Goal: Task Accomplishment & Management: Use online tool/utility

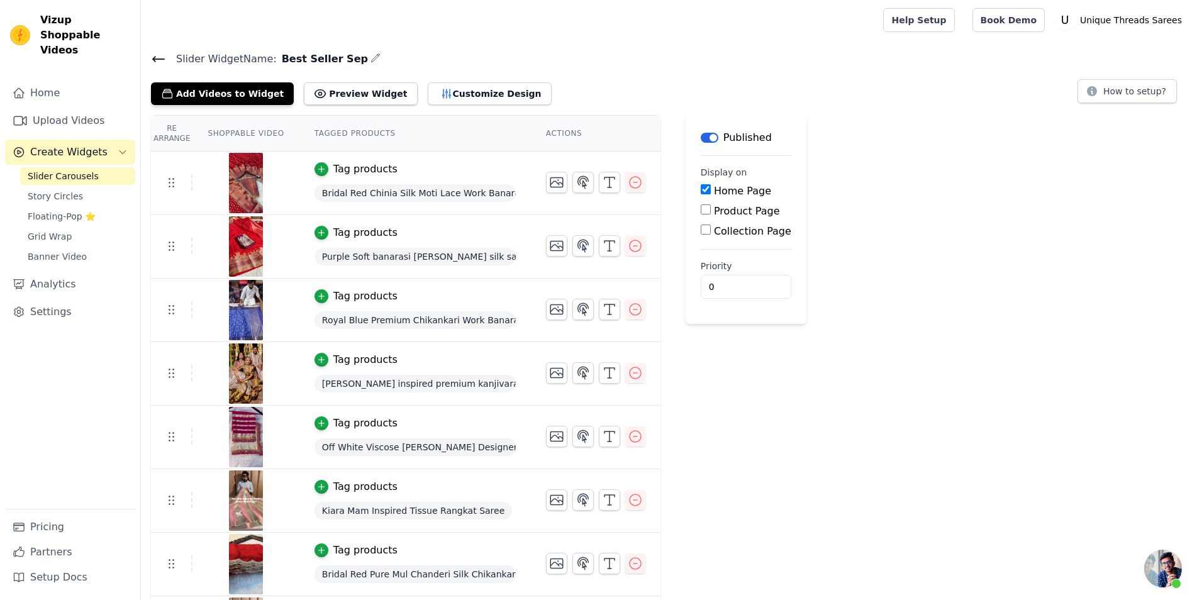
click at [94, 145] on span "Create Widgets" at bounding box center [68, 152] width 77 height 15
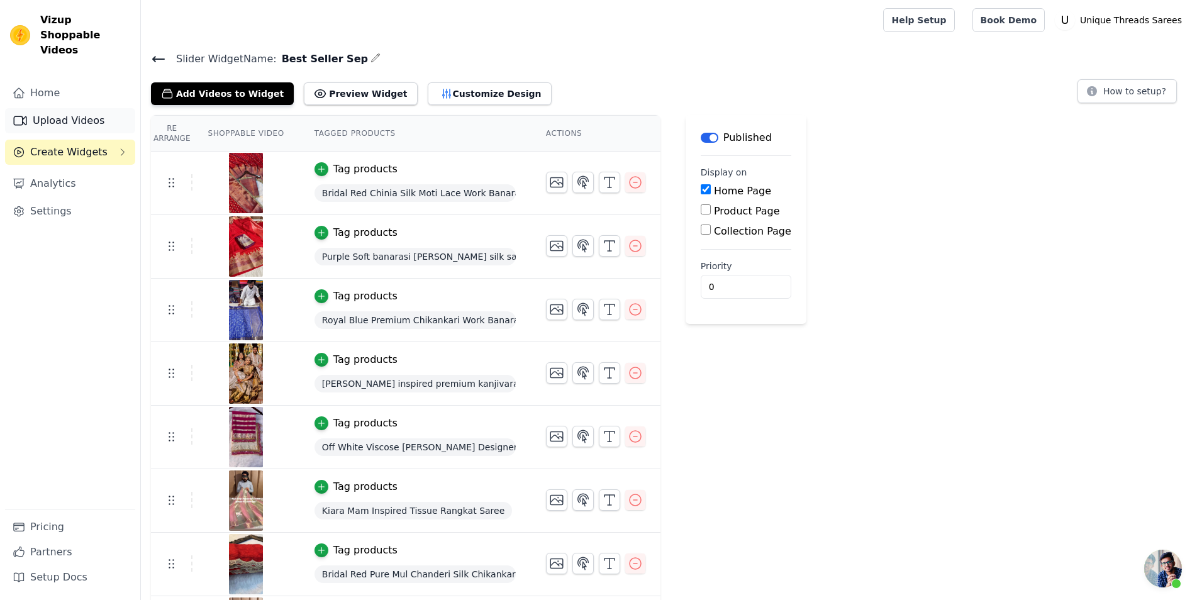
click at [57, 108] on link "Upload Videos" at bounding box center [70, 120] width 130 height 25
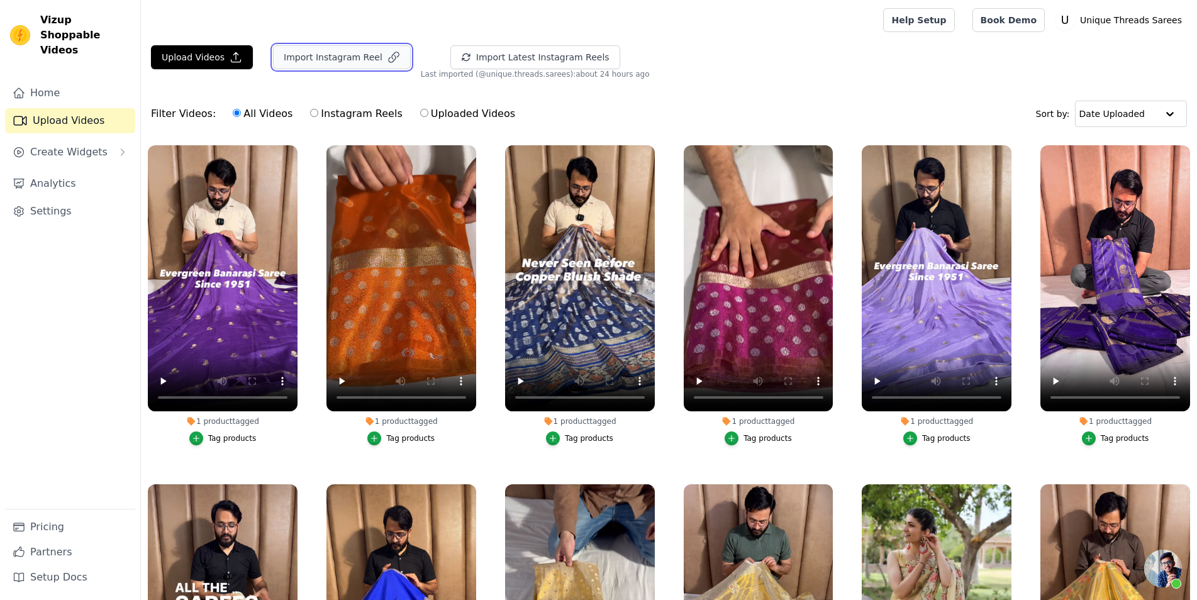
click at [345, 57] on button "Import Instagram Reel" at bounding box center [342, 57] width 138 height 24
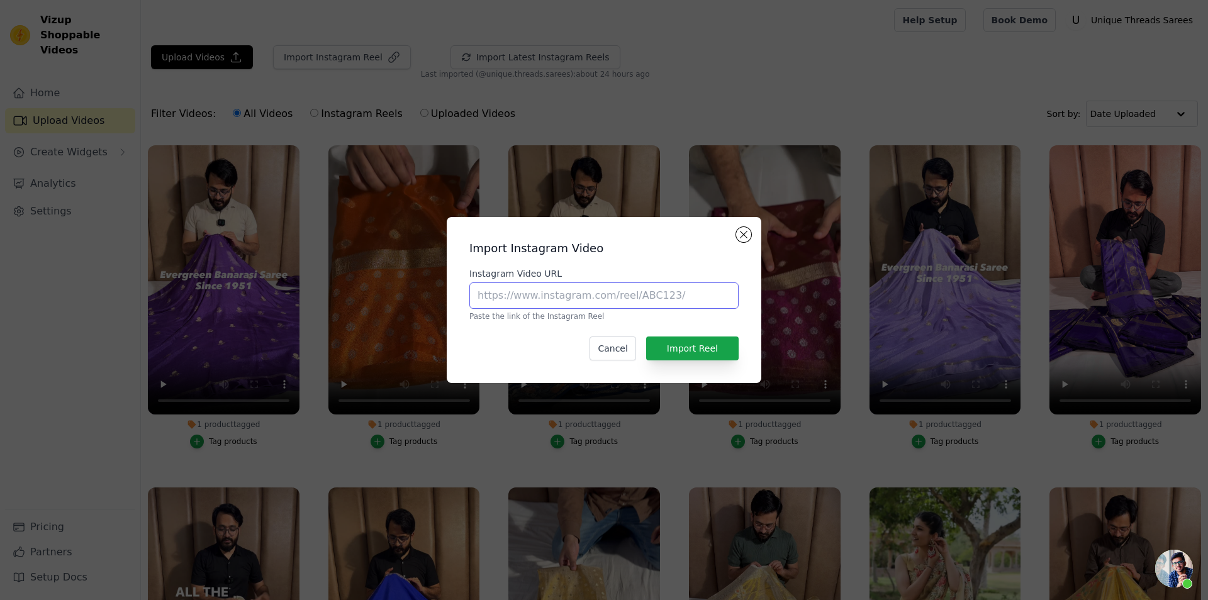
click at [600, 294] on input "Instagram Video URL" at bounding box center [603, 295] width 269 height 26
paste input "https://www.instagram.com/reel/DOwCYoRD2aw/?utm_source=ig_web_copy_link&igsh=aT…"
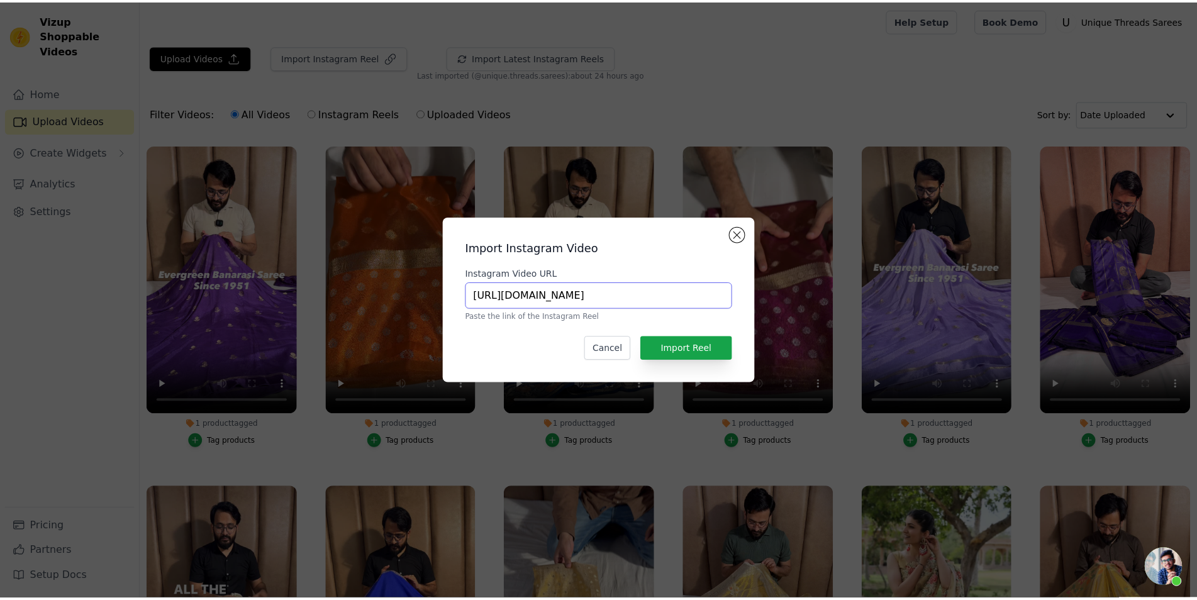
scroll to position [0, 228]
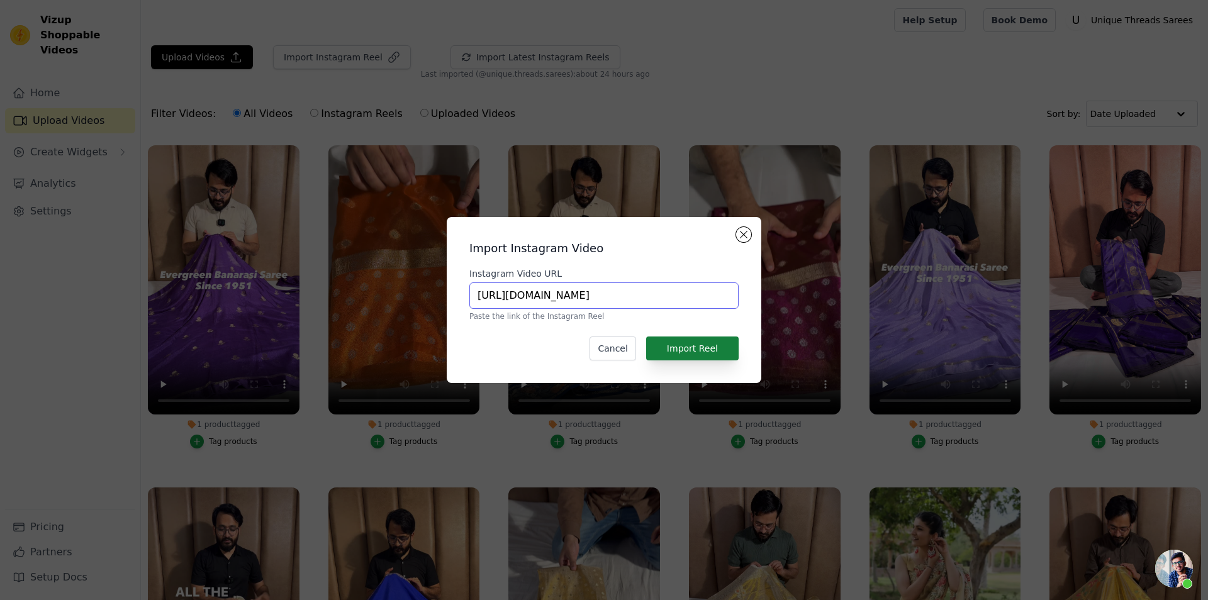
type input "https://www.instagram.com/reel/DOwCYoRD2aw/?utm_source=ig_web_copy_link&igsh=aT…"
click at [711, 349] on button "Import Reel" at bounding box center [692, 348] width 92 height 24
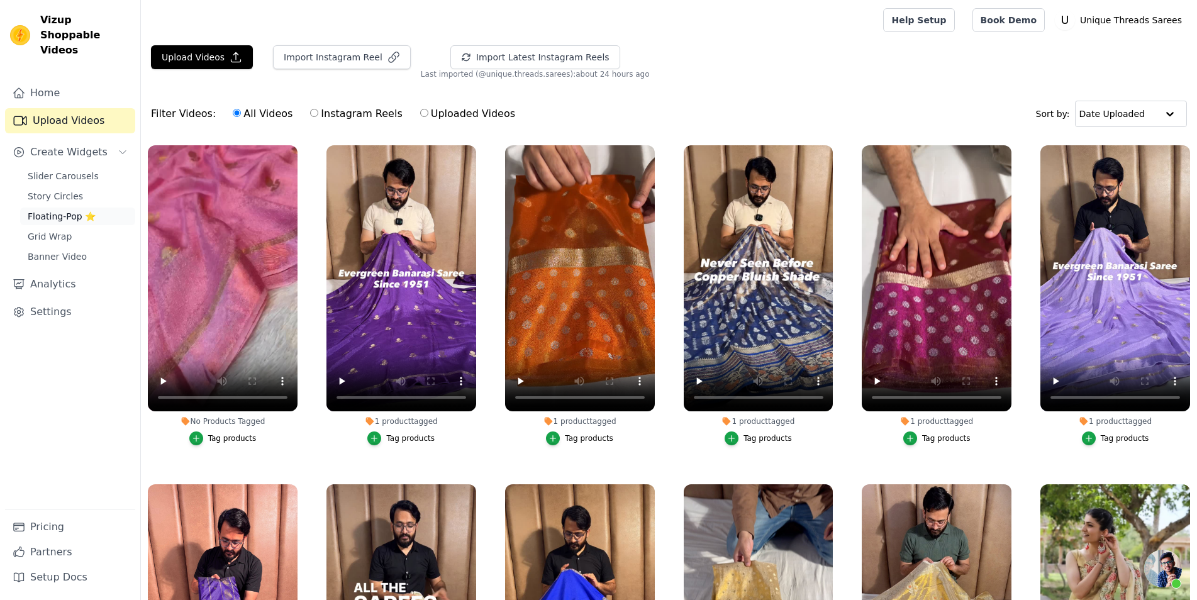
click at [73, 208] on link "Floating-Pop ⭐" at bounding box center [77, 217] width 115 height 18
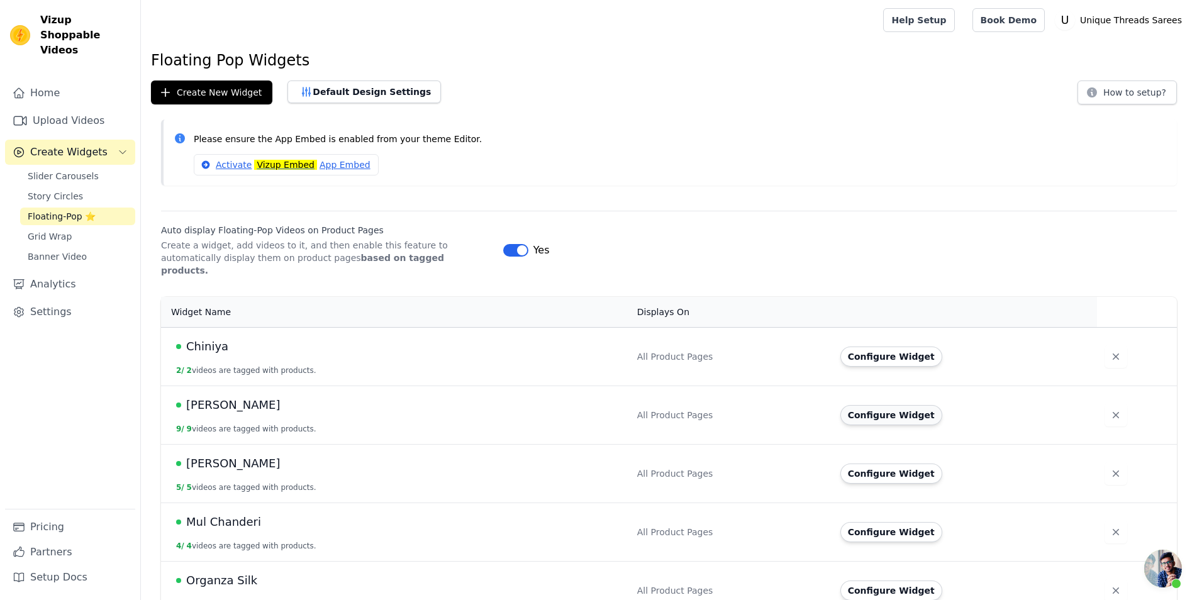
click at [877, 405] on button "Configure Widget" at bounding box center [891, 415] width 102 height 20
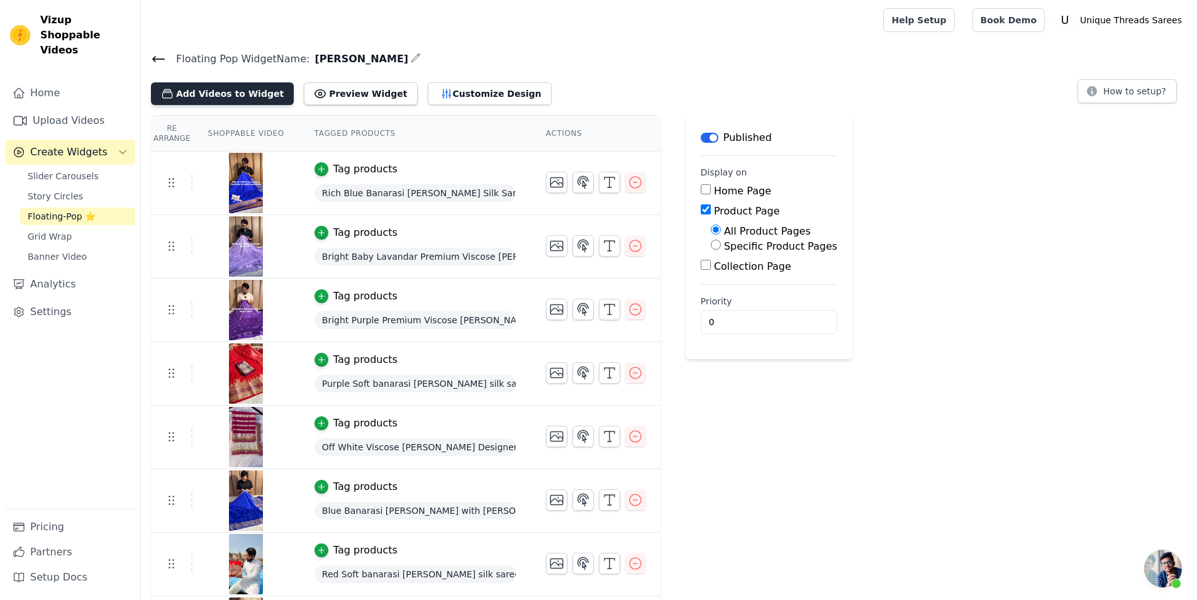
click at [227, 97] on button "Add Videos to Widget" at bounding box center [222, 93] width 143 height 23
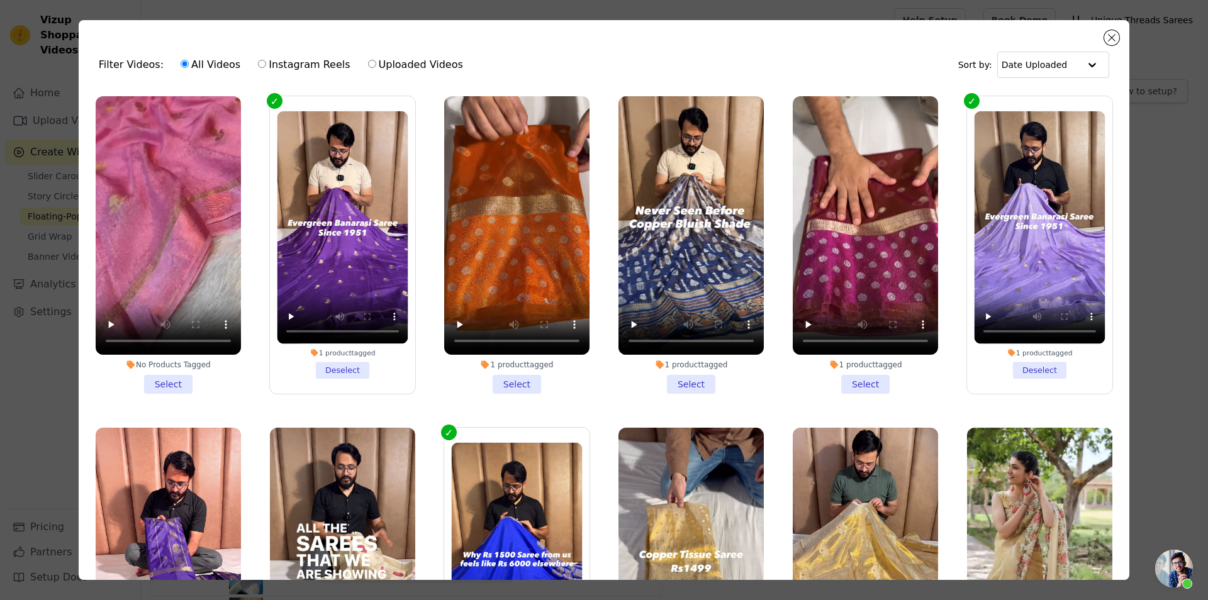
click at [180, 372] on li "No Products Tagged Select" at bounding box center [168, 244] width 145 height 297
click at [0, 0] on input "No Products Tagged Select" at bounding box center [0, 0] width 0 height 0
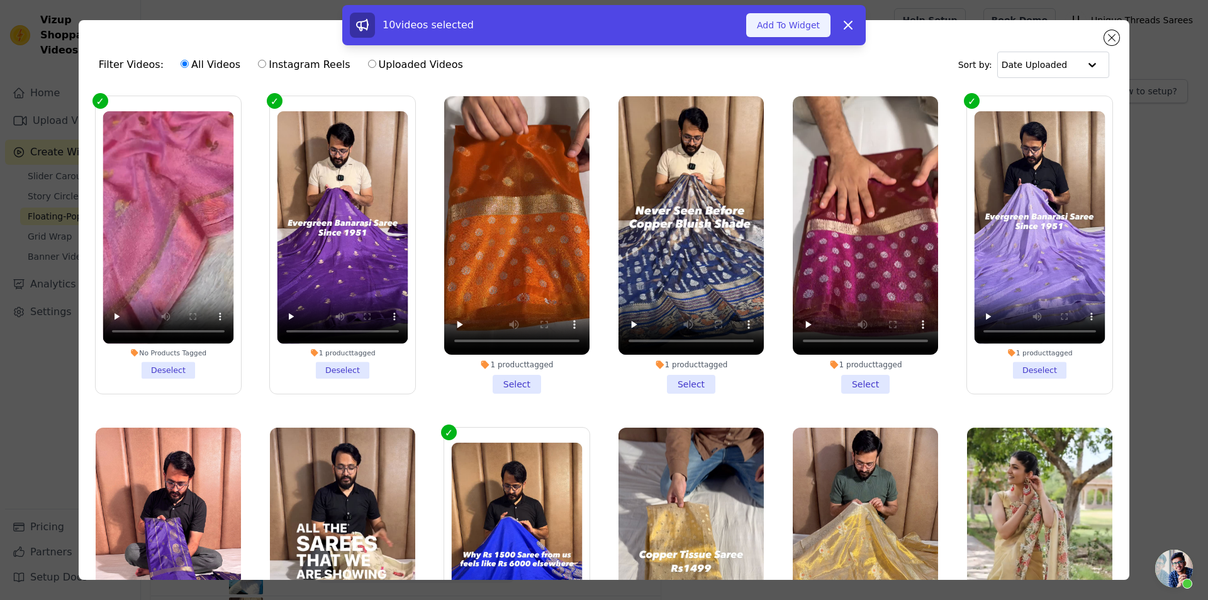
click at [776, 33] on button "Add To Widget" at bounding box center [788, 25] width 84 height 24
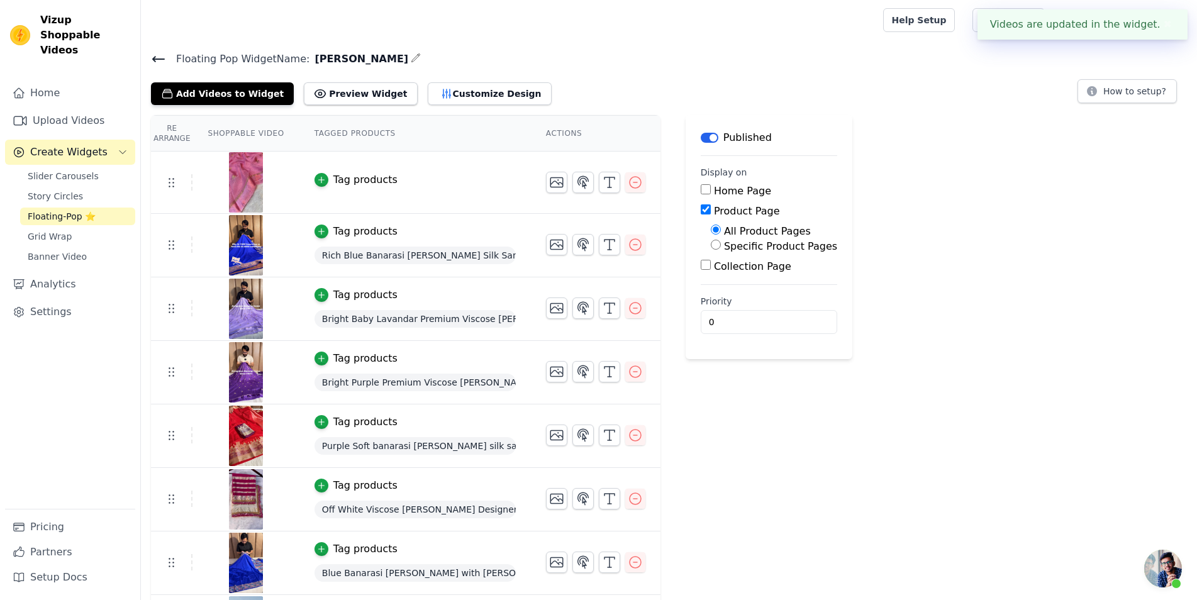
click at [391, 179] on div "Tag products" at bounding box center [414, 179] width 201 height 15
click at [363, 180] on div "Tag products" at bounding box center [365, 179] width 64 height 15
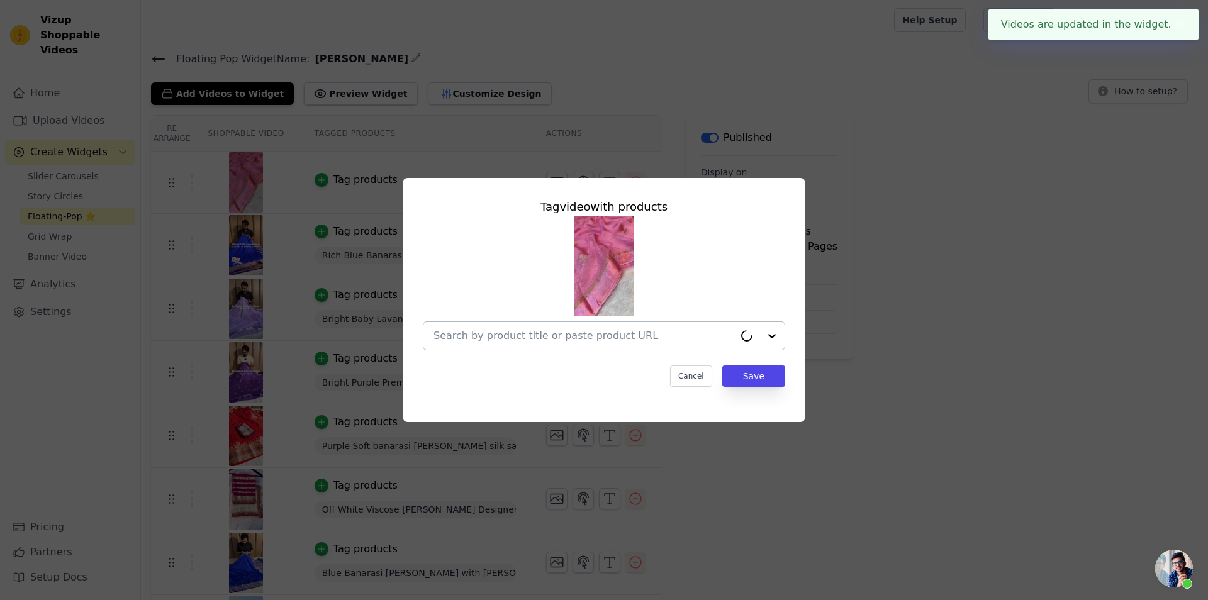
click at [652, 331] on input "text" at bounding box center [583, 335] width 301 height 15
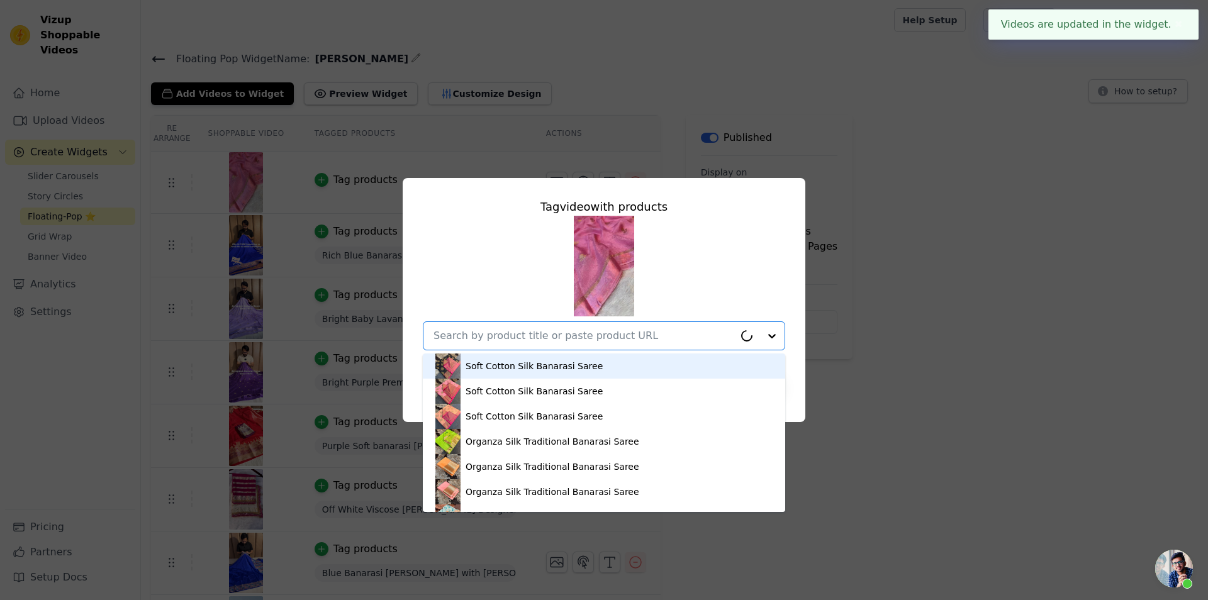
paste input "https://utsarees.in/collections/fresh-arrivals/products/baby-pink-viscose-georg…"
type input "https://utsarees.in/collections/fresh-arrivals/products/baby-pink-viscose-georg…"
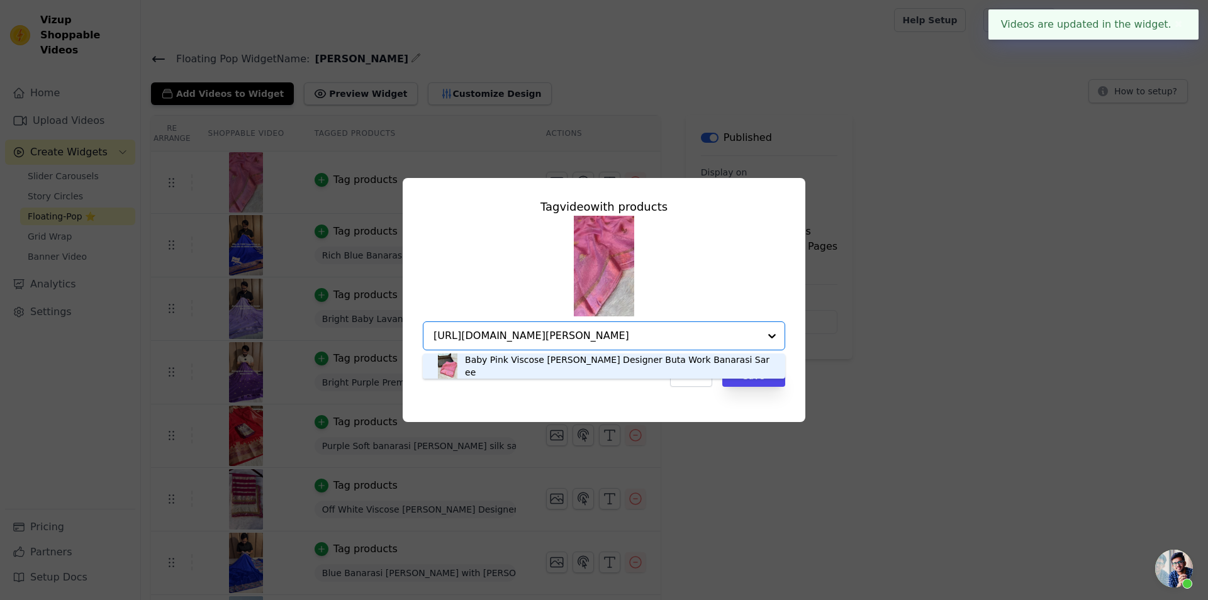
click at [650, 372] on div "Baby Pink Viscose Georgette Designer Buta Work Banarasi Saree" at bounding box center [619, 365] width 308 height 25
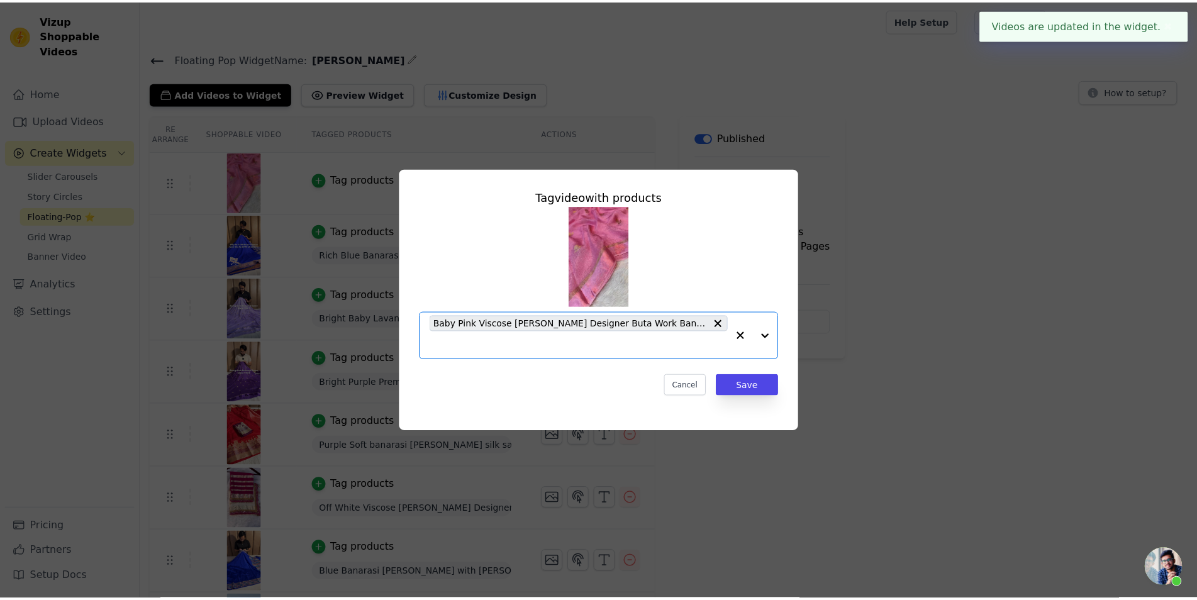
scroll to position [0, 0]
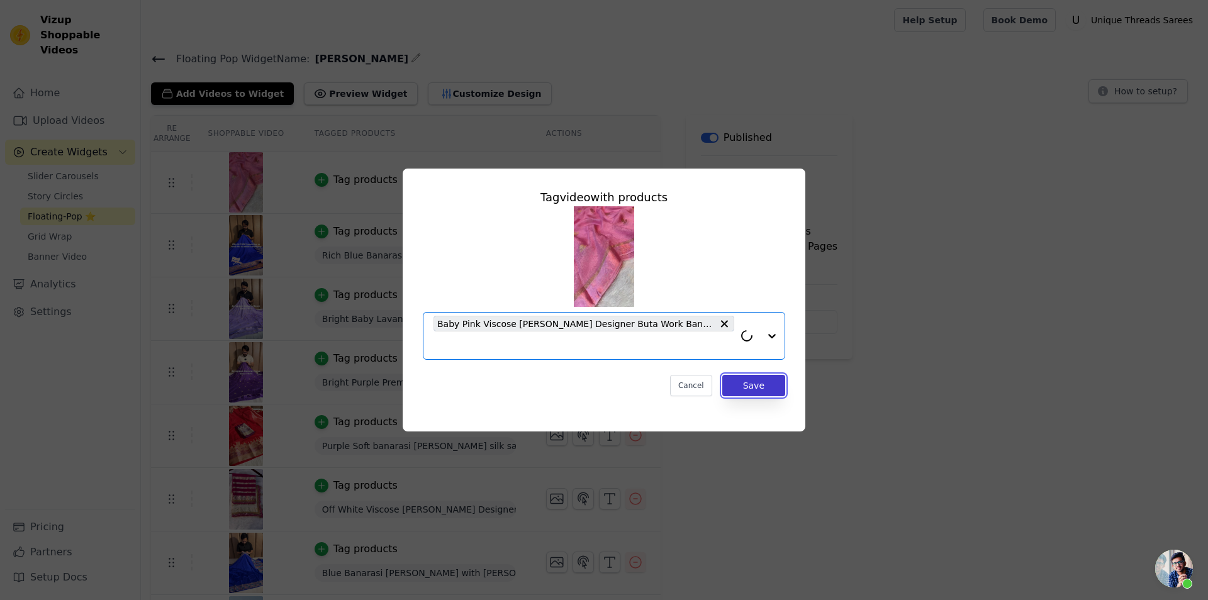
click at [779, 380] on button "Save" at bounding box center [753, 385] width 63 height 21
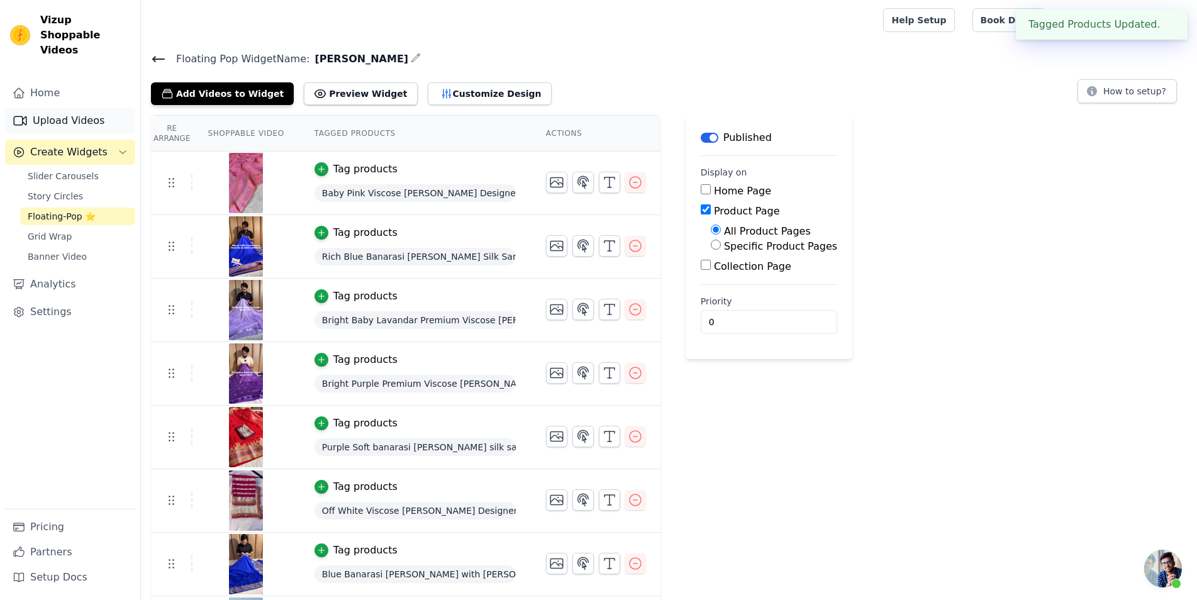
click at [79, 108] on link "Upload Videos" at bounding box center [70, 120] width 130 height 25
